Goal: Find specific page/section: Find specific page/section

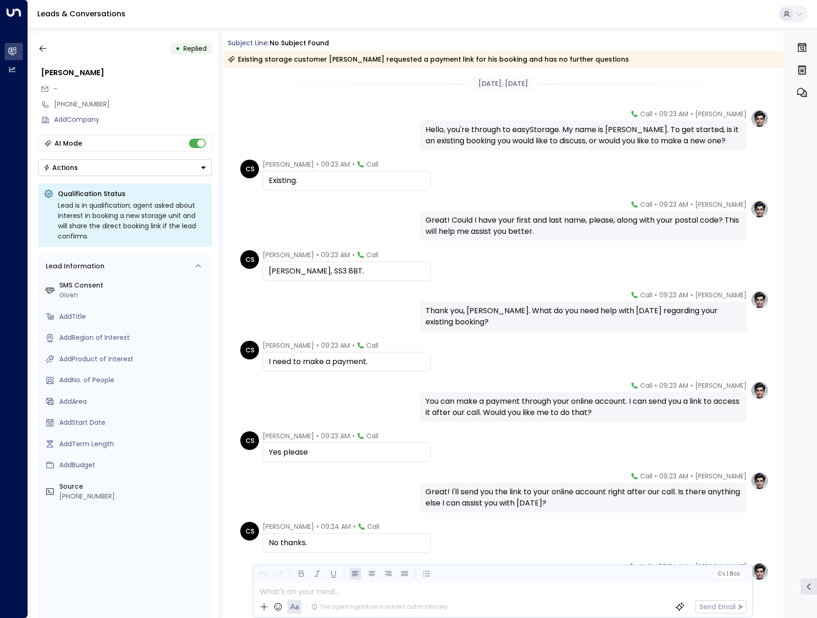
scroll to position [9, 0]
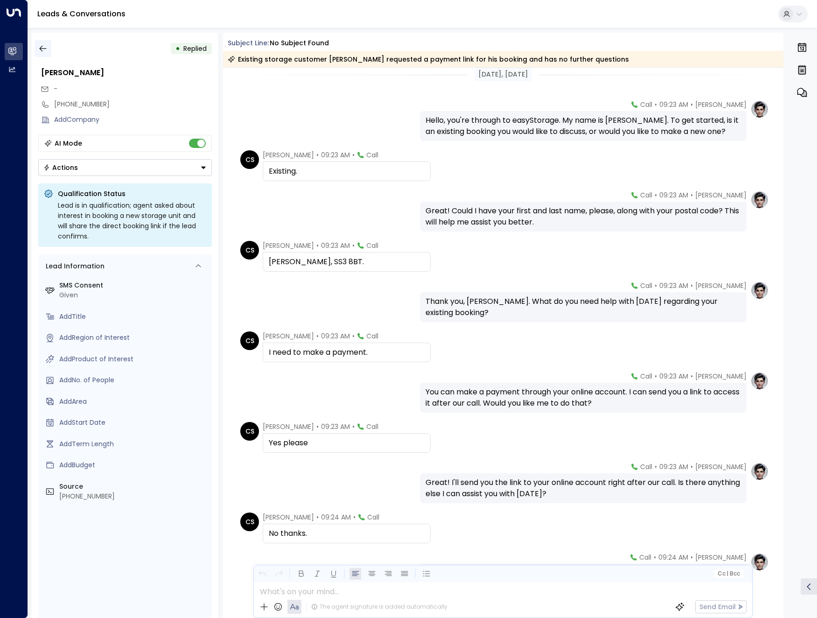
click at [42, 43] on button "button" at bounding box center [43, 48] width 17 height 17
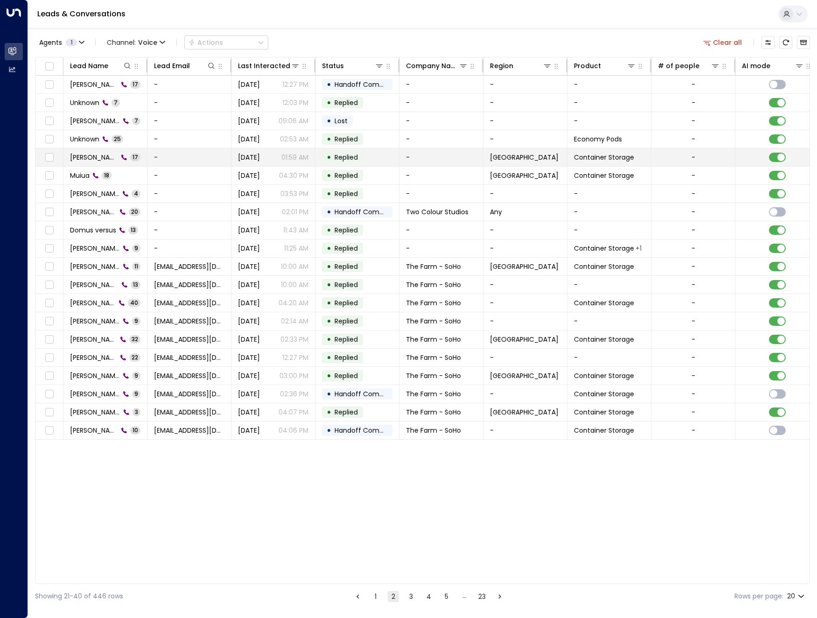
click at [113, 161] on span "[PERSON_NAME]" at bounding box center [94, 157] width 48 height 9
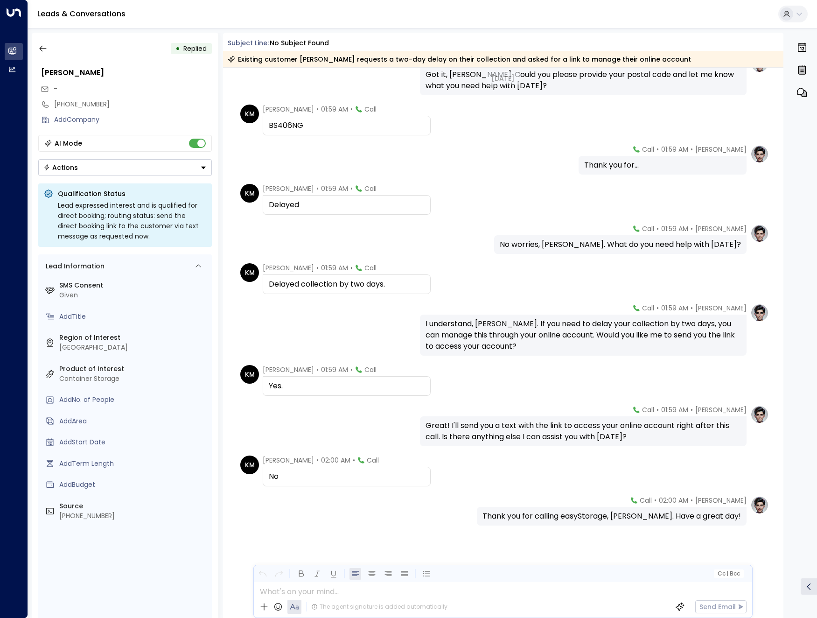
scroll to position [328, 0]
click at [47, 47] on icon "button" at bounding box center [42, 48] width 9 height 9
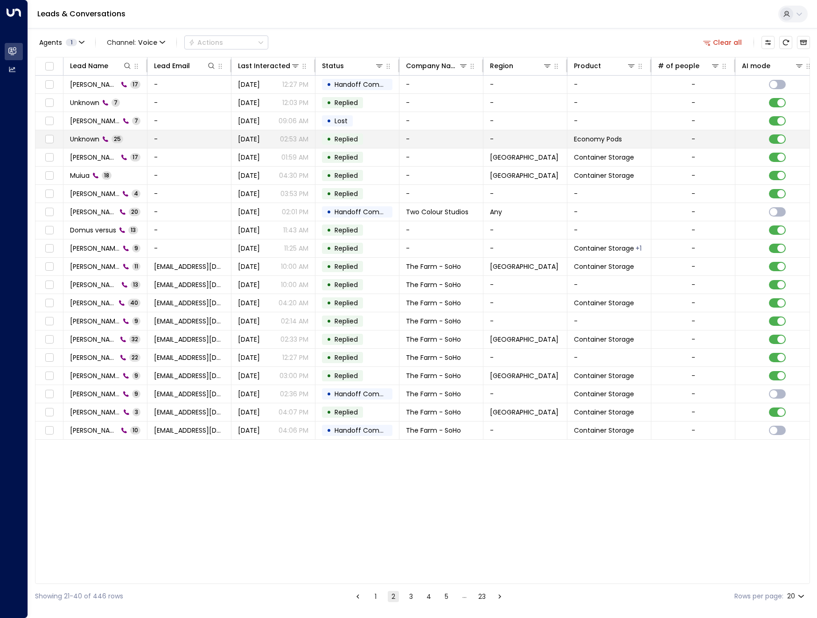
click at [77, 141] on span "Unknown" at bounding box center [84, 138] width 29 height 9
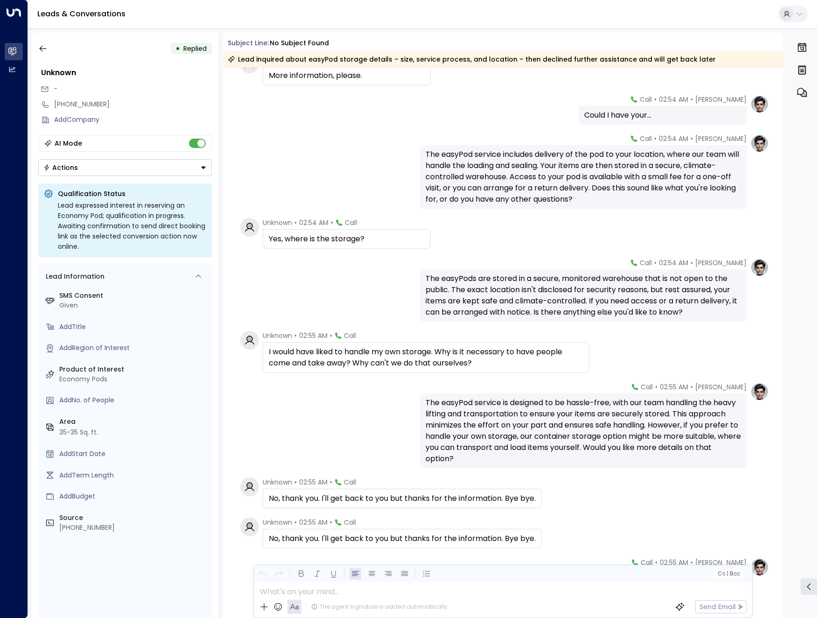
scroll to position [778, 0]
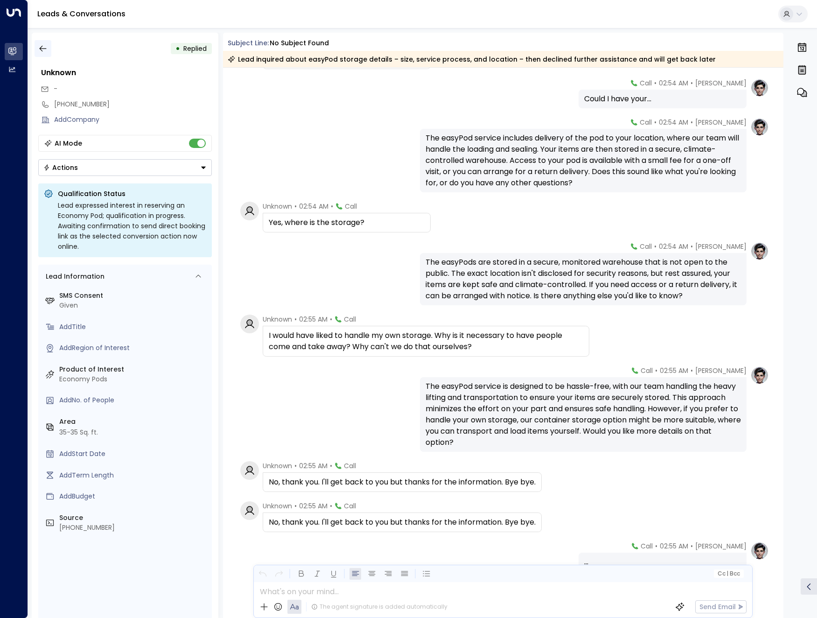
click at [46, 51] on icon "button" at bounding box center [42, 48] width 9 height 9
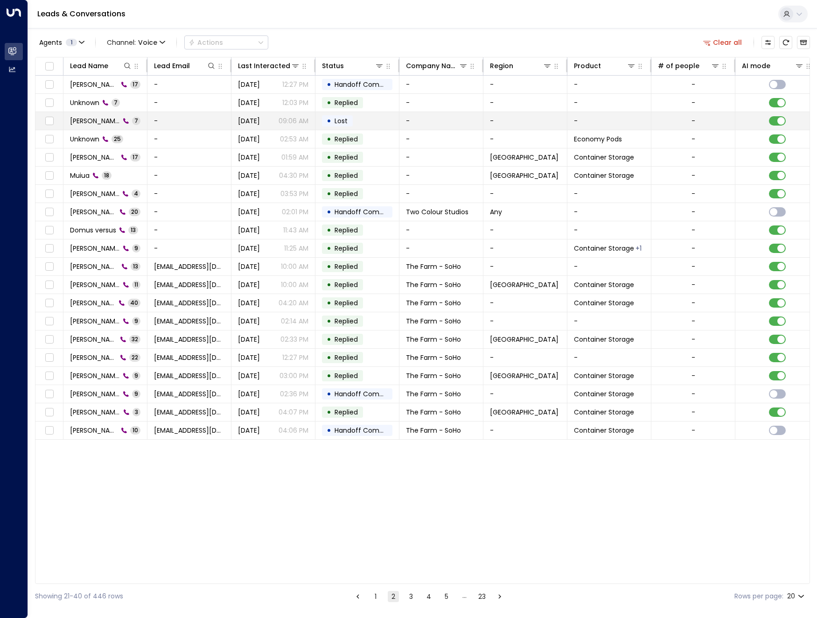
click at [95, 121] on span "[PERSON_NAME]" at bounding box center [95, 120] width 50 height 9
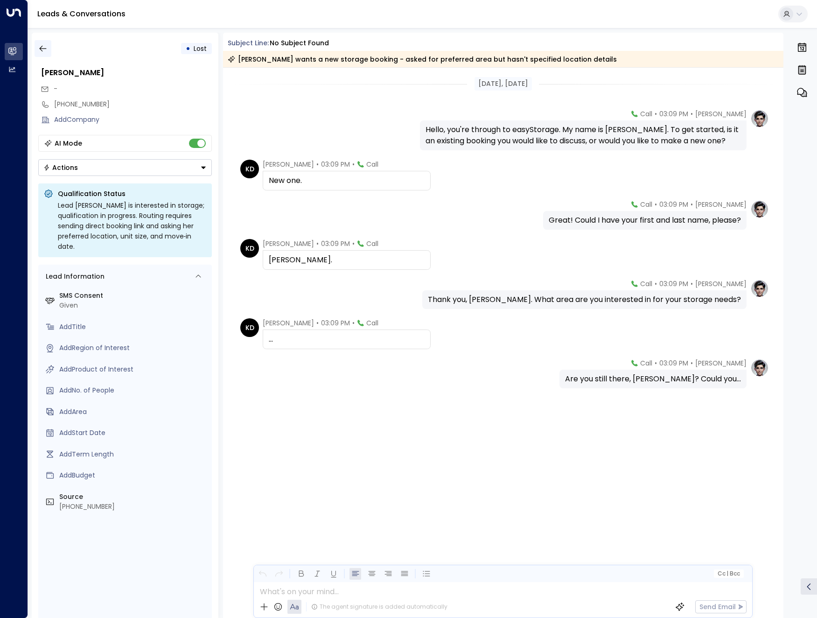
click at [50, 46] on button "button" at bounding box center [43, 48] width 17 height 17
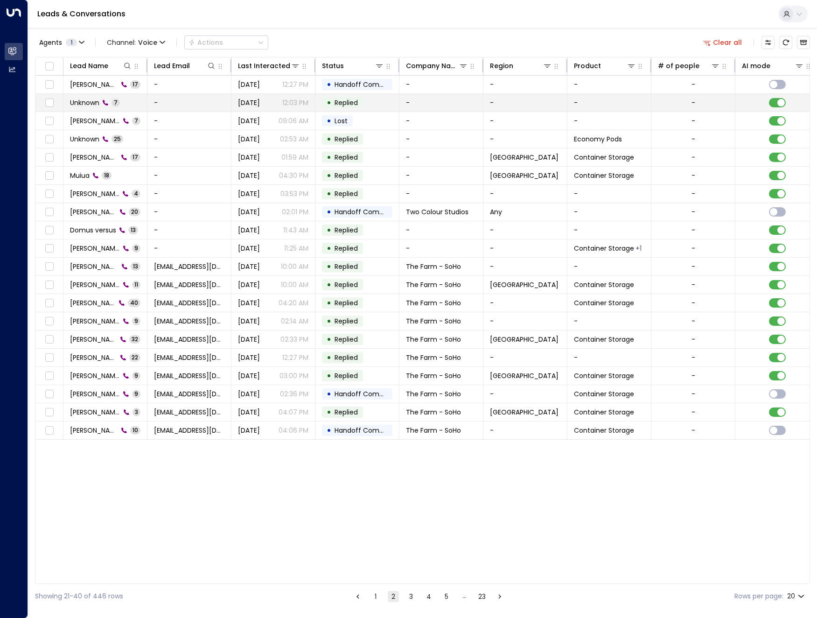
click at [86, 98] on span "Unknown" at bounding box center [84, 102] width 29 height 9
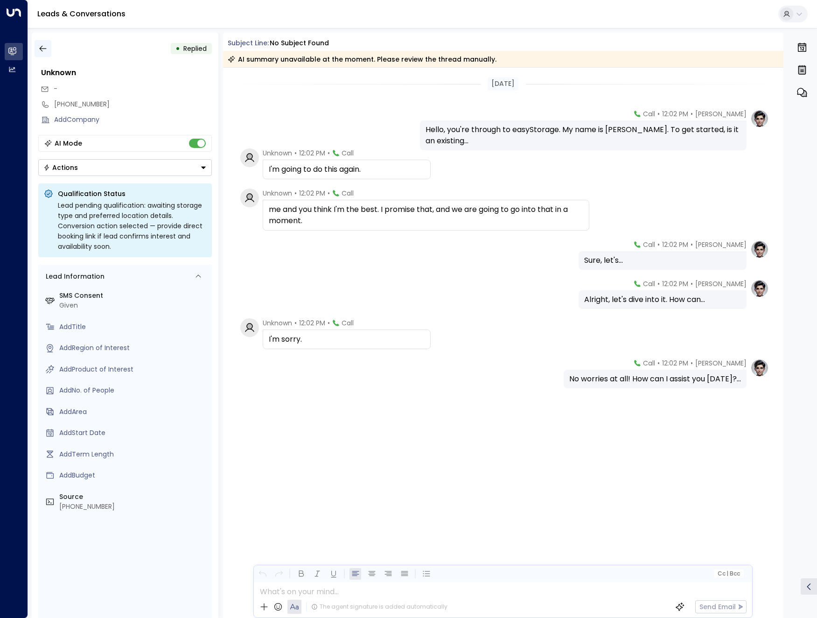
click at [50, 47] on button "button" at bounding box center [43, 48] width 17 height 17
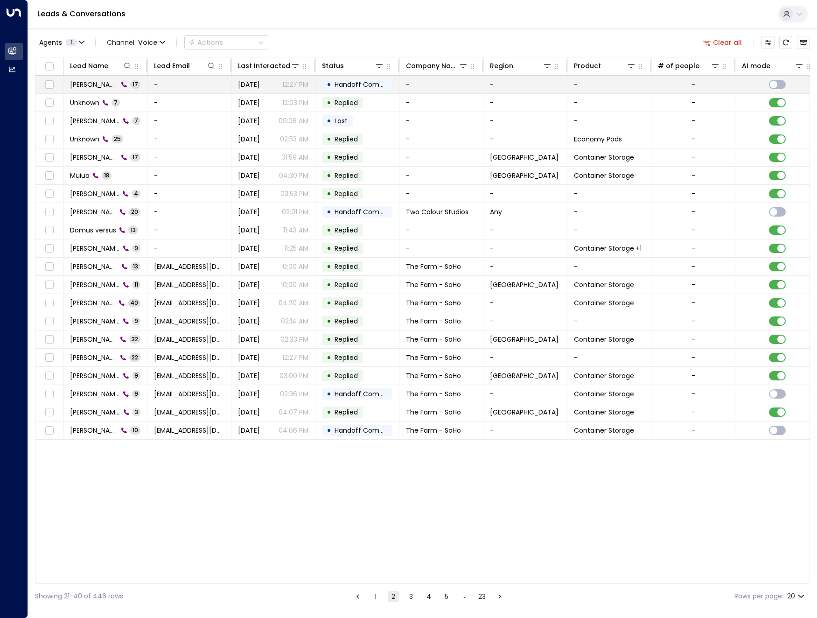
click at [81, 83] on span "[PERSON_NAME]" at bounding box center [94, 84] width 48 height 9
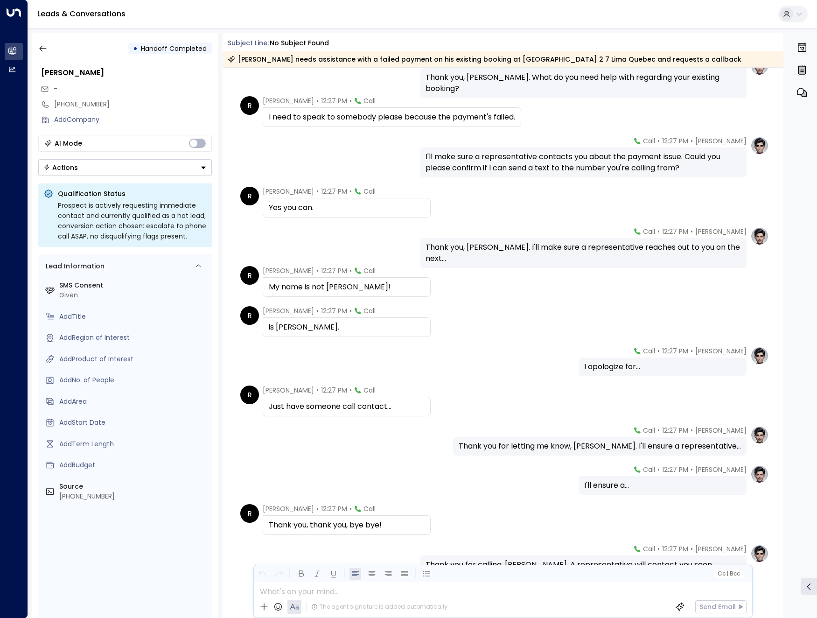
scroll to position [283, 0]
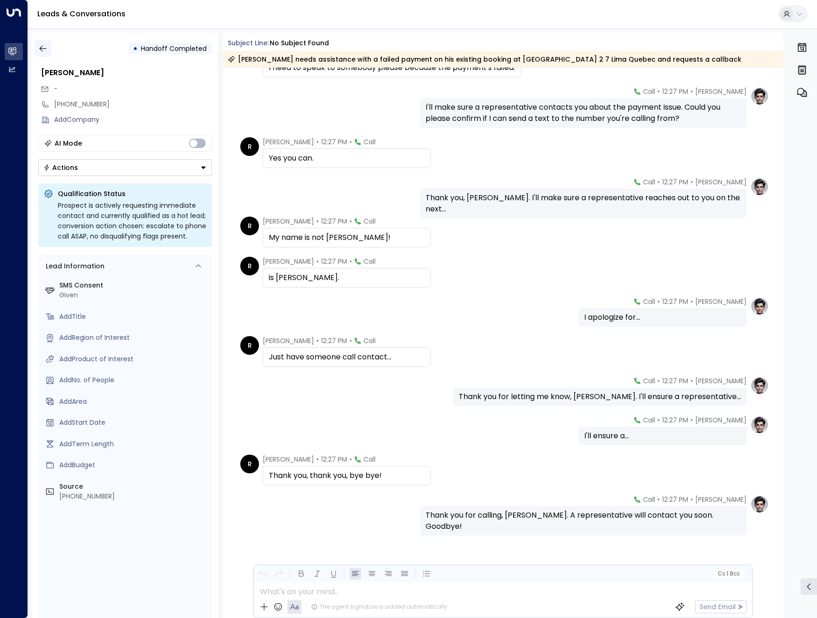
click at [40, 47] on icon "button" at bounding box center [42, 48] width 9 height 9
